Goal: Information Seeking & Learning: Learn about a topic

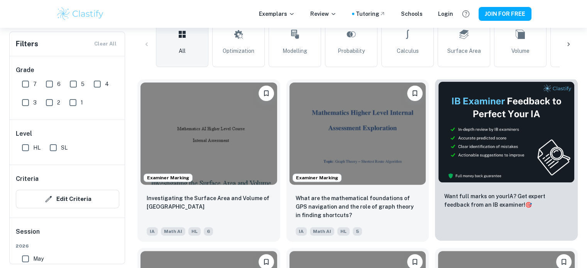
scroll to position [193, 0]
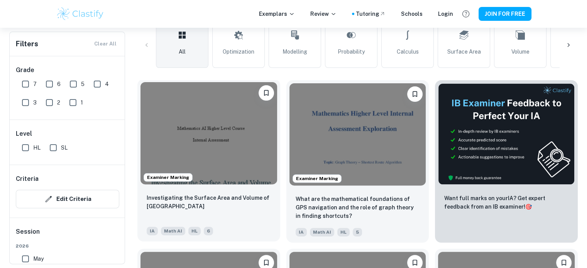
click at [248, 142] on img at bounding box center [209, 133] width 137 height 102
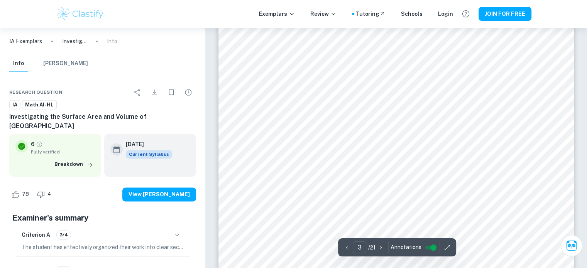
scroll to position [1197, 0]
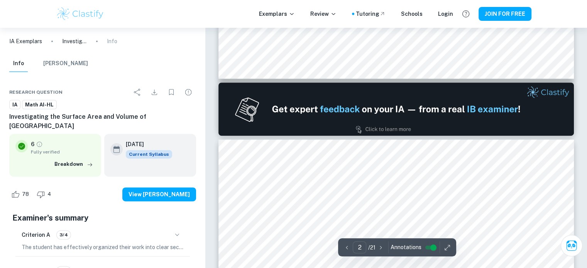
type input "1"
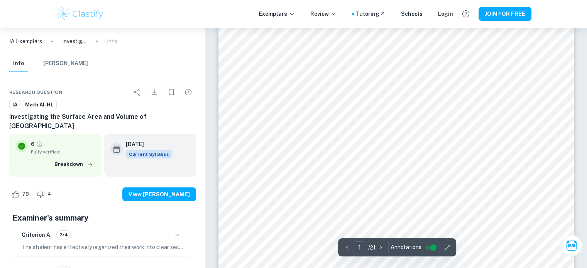
scroll to position [39, 0]
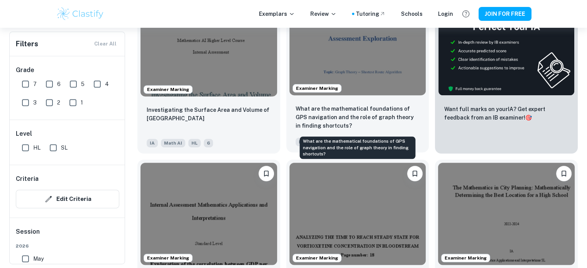
scroll to position [309, 0]
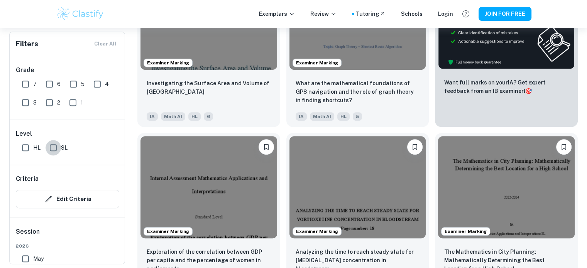
click at [54, 149] on input "SL" at bounding box center [53, 147] width 15 height 15
checkbox input "true"
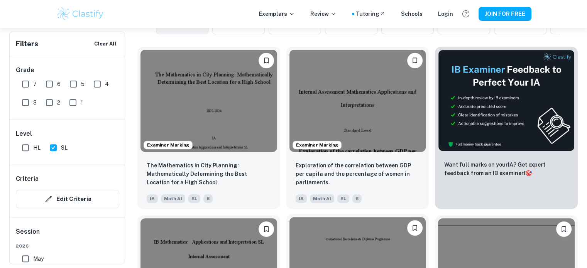
scroll to position [232, 0]
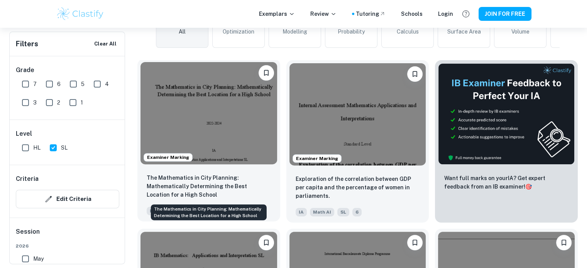
click at [249, 191] on p "The Mathematics in City Planning: Mathematically Determining the Best Location …" at bounding box center [209, 186] width 124 height 25
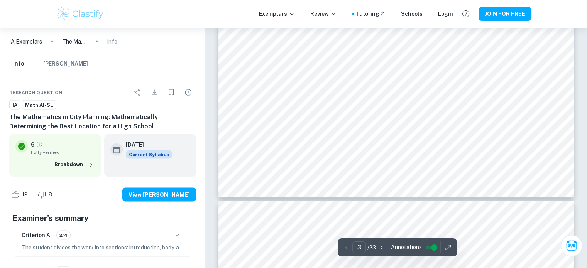
scroll to position [1621, 0]
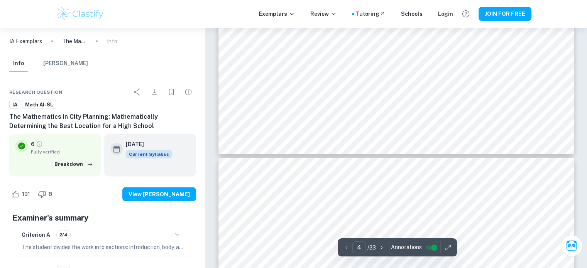
type input "3"
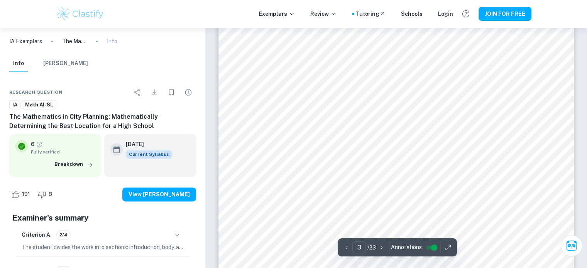
scroll to position [1081, 0]
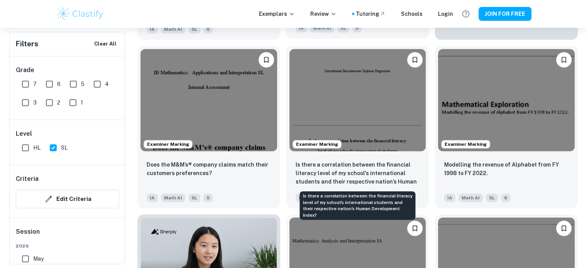
scroll to position [425, 0]
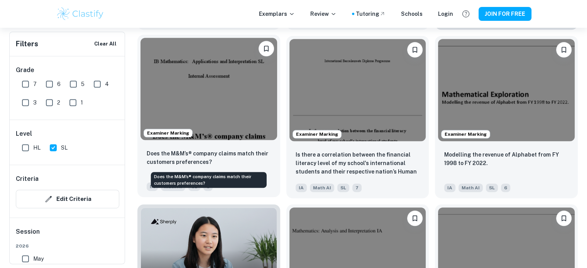
click at [230, 152] on p "Does the M&M’s® company claims match their customers preferences?" at bounding box center [209, 157] width 124 height 17
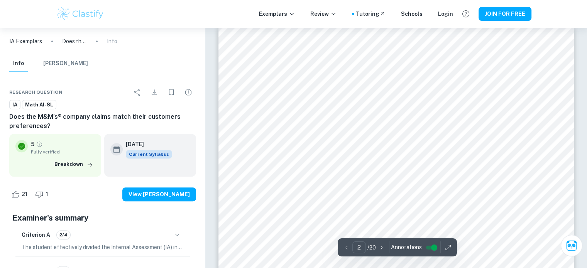
scroll to position [656, 0]
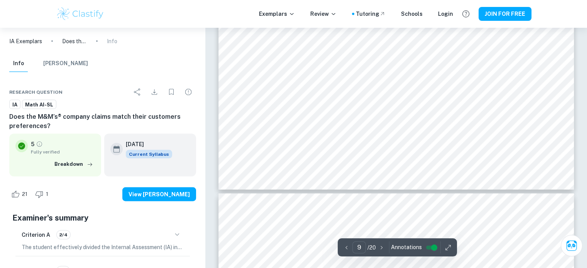
type input "10"
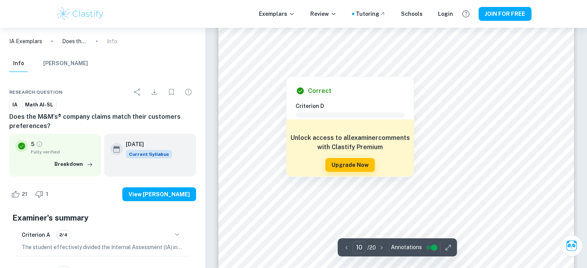
scroll to position [4979, 0]
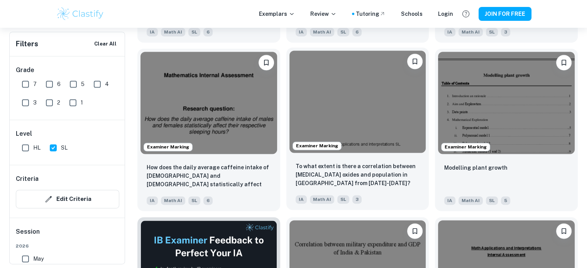
scroll to position [1119, 0]
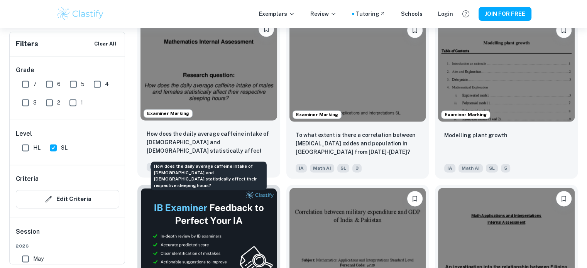
click at [241, 154] on p "How does the daily average caffeine intake of [DEMOGRAPHIC_DATA] and [DEMOGRAPH…" at bounding box center [209, 143] width 124 height 26
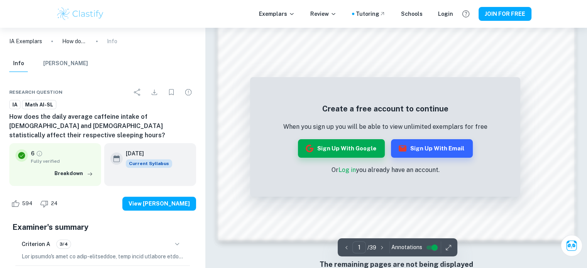
scroll to position [744, 0]
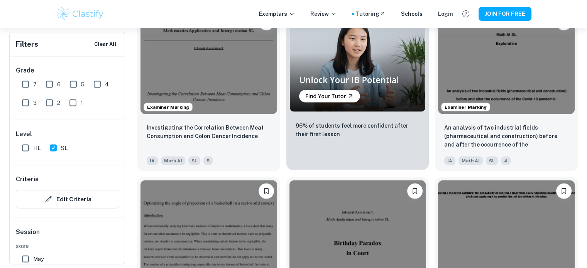
scroll to position [1467, 0]
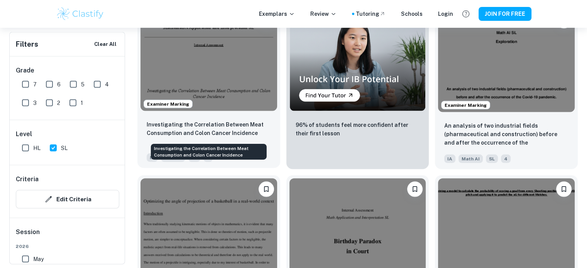
click at [254, 128] on p "Investigating the Correlation Between Meat Consumption and Colon Cancer Inciden…" at bounding box center [209, 128] width 124 height 17
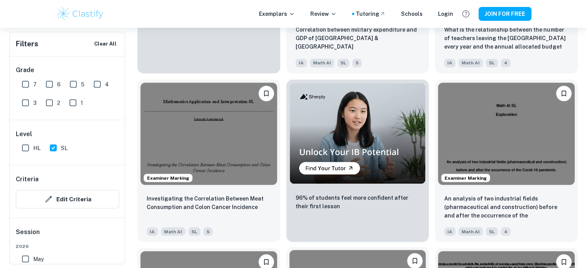
scroll to position [1390, 0]
